Goal: Task Accomplishment & Management: Manage account settings

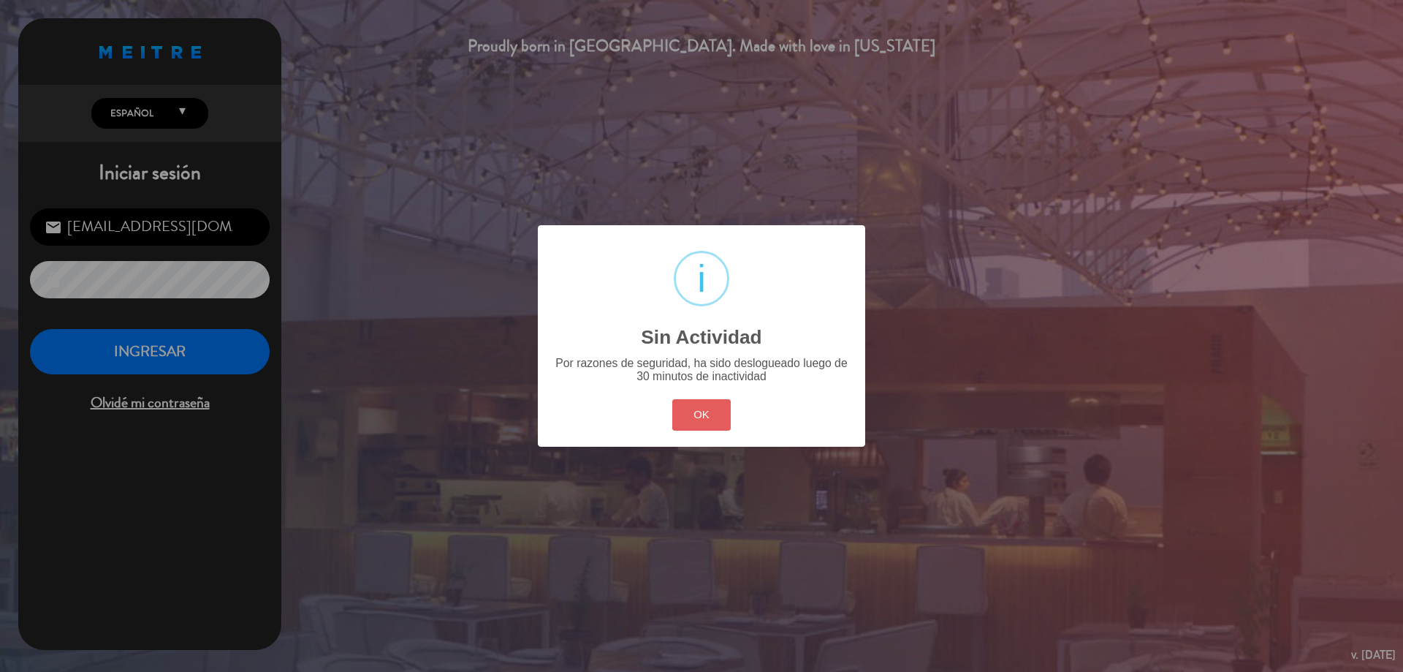
click at [699, 411] on button "OK" at bounding box center [701, 414] width 59 height 31
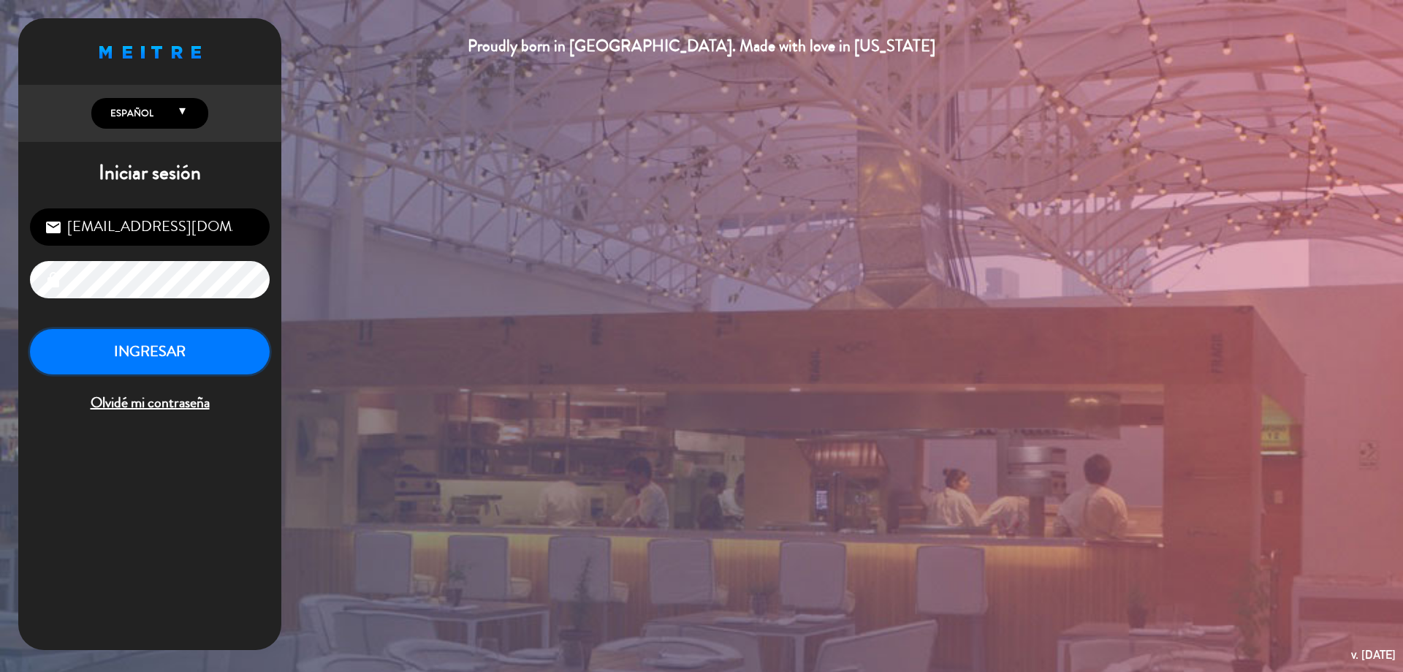
click at [232, 349] on button "INGRESAR" at bounding box center [150, 352] width 240 height 46
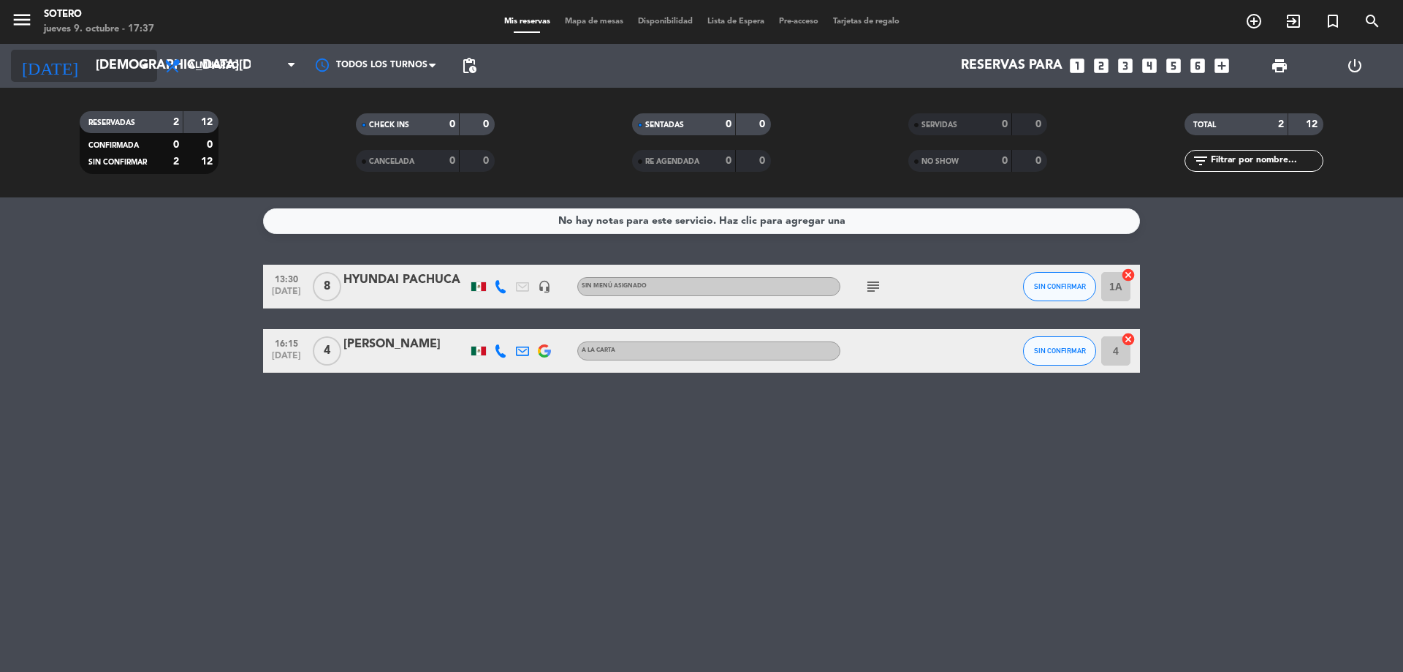
click at [88, 71] on input "[DEMOGRAPHIC_DATA][DATE]" at bounding box center [173, 65] width 170 height 29
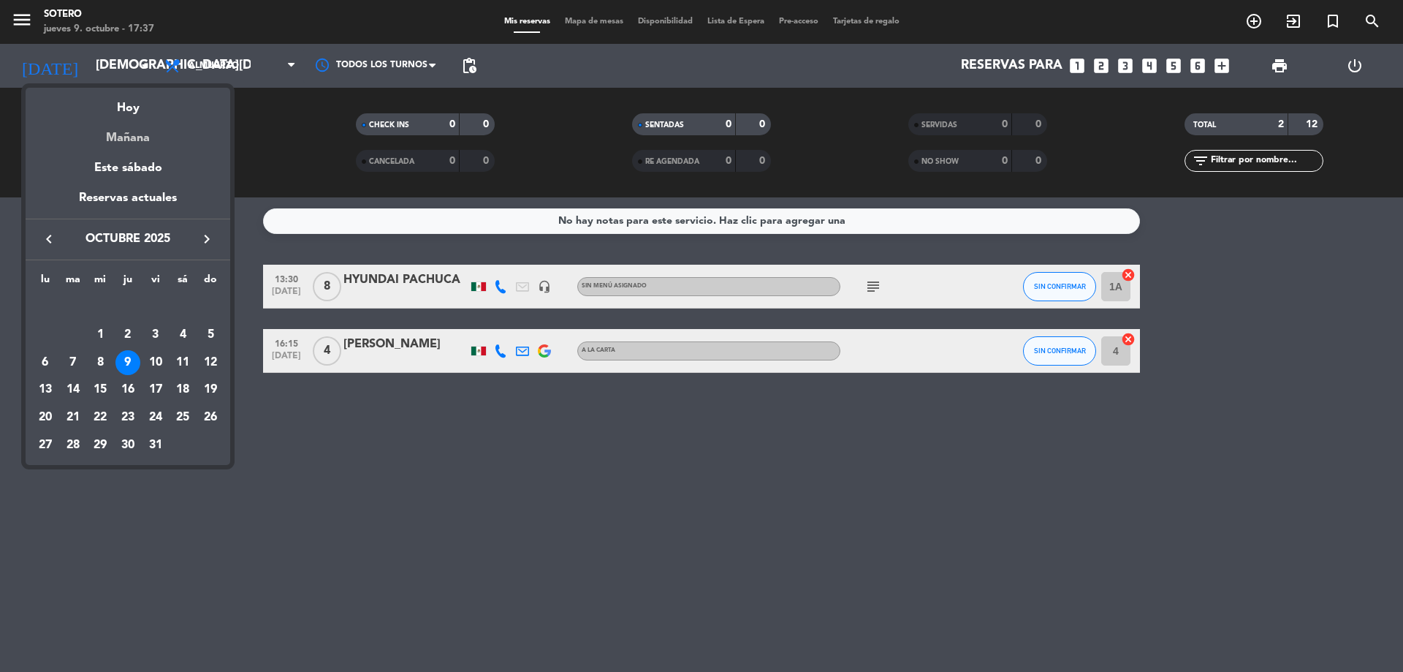
click at [107, 140] on div "Mañana" at bounding box center [128, 133] width 205 height 30
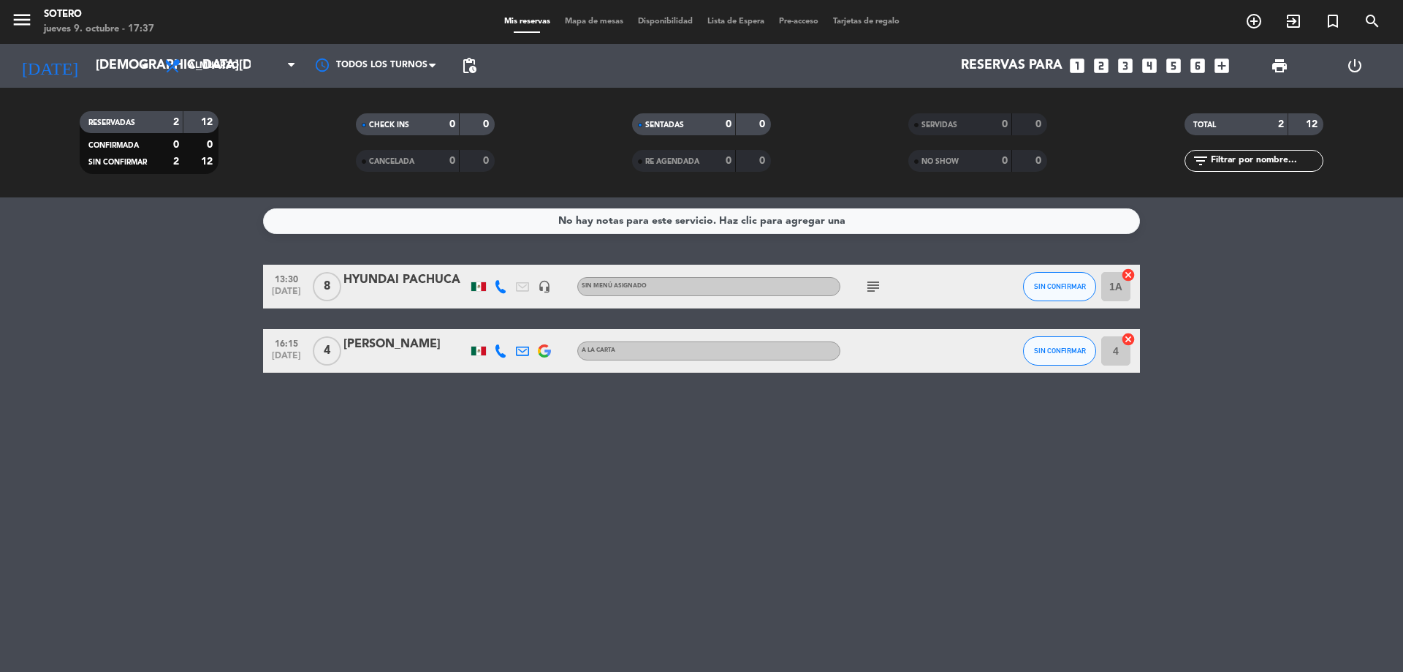
type input "[DATE]"
click at [218, 68] on span "Almuerzo" at bounding box center [214, 66] width 50 height 10
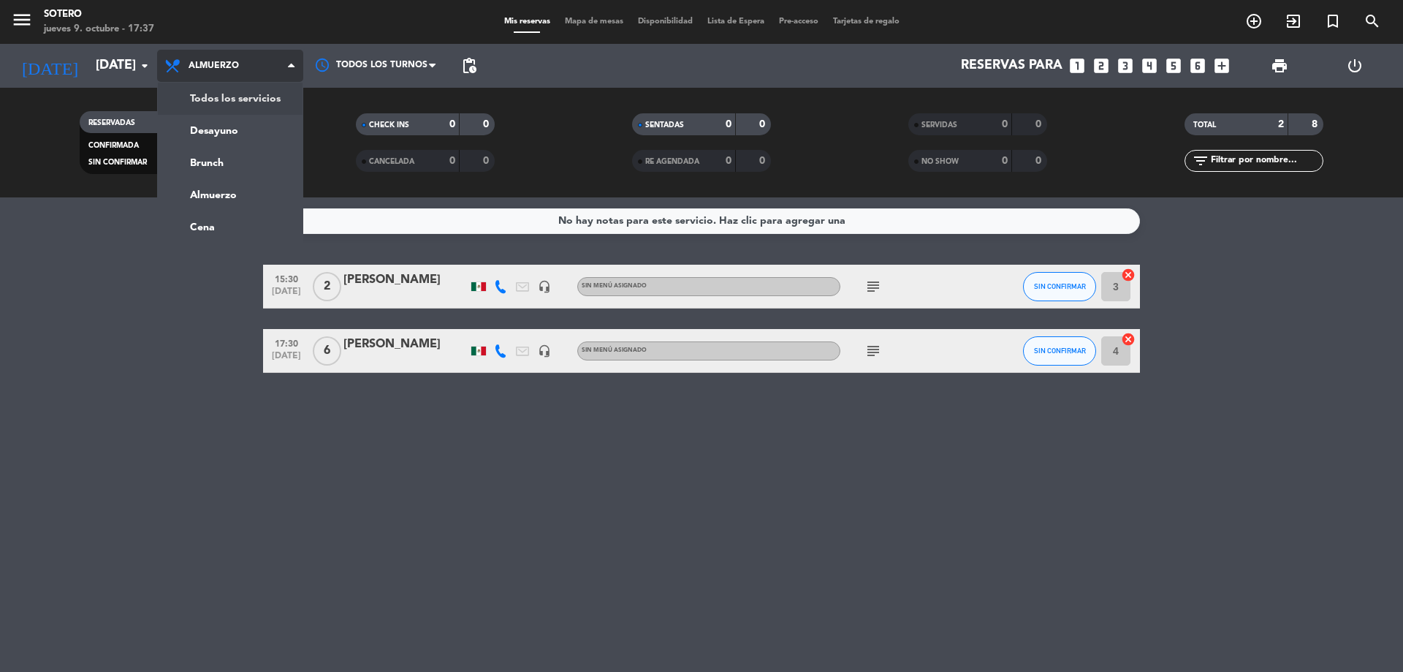
click at [227, 88] on div "menu [PERSON_NAME] [DATE] 9. octubre - 17:37 Mis reservas Mapa de mesas Disponi…" at bounding box center [701, 98] width 1403 height 197
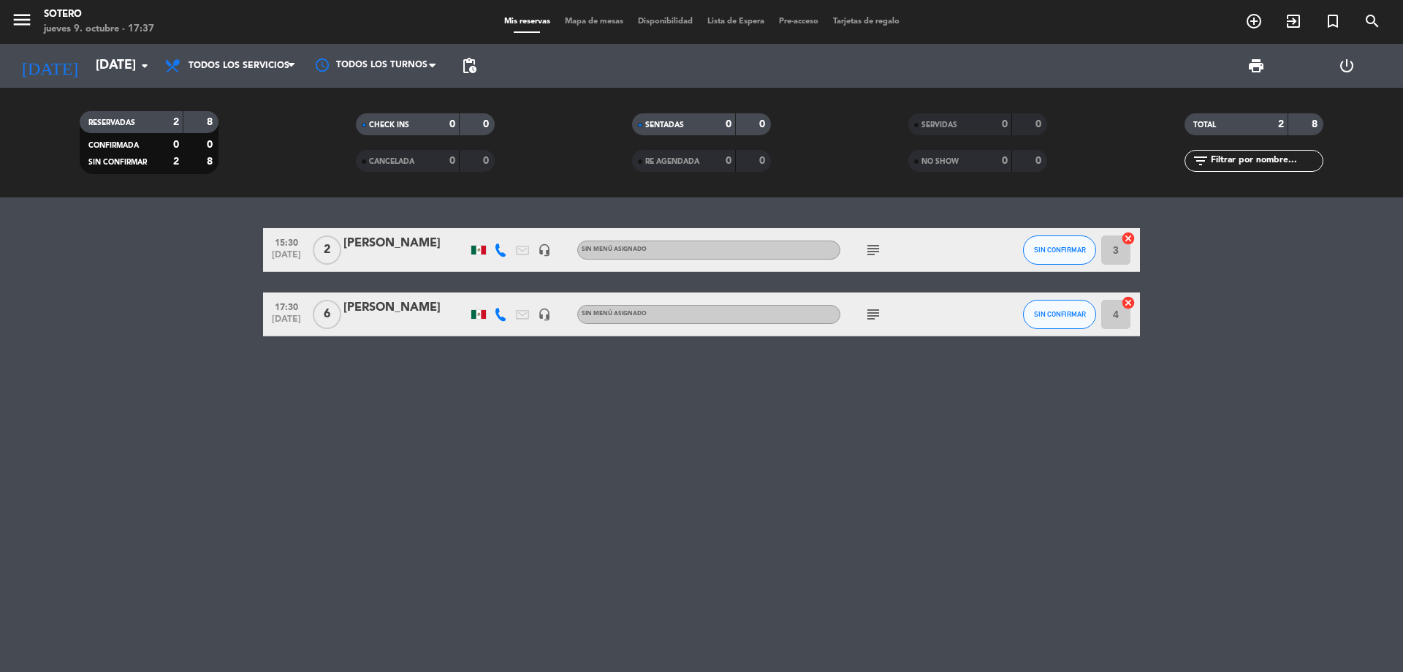
click at [868, 245] on icon "subject" at bounding box center [874, 250] width 18 height 18
click at [872, 308] on icon "subject" at bounding box center [874, 315] width 18 height 18
click at [900, 447] on div "15:30 [DATE] 2 [PERSON_NAME] headset_mic Sin menú asignado subject SIN CONFIRMA…" at bounding box center [701, 434] width 1403 height 474
